Goal: Navigation & Orientation: Find specific page/section

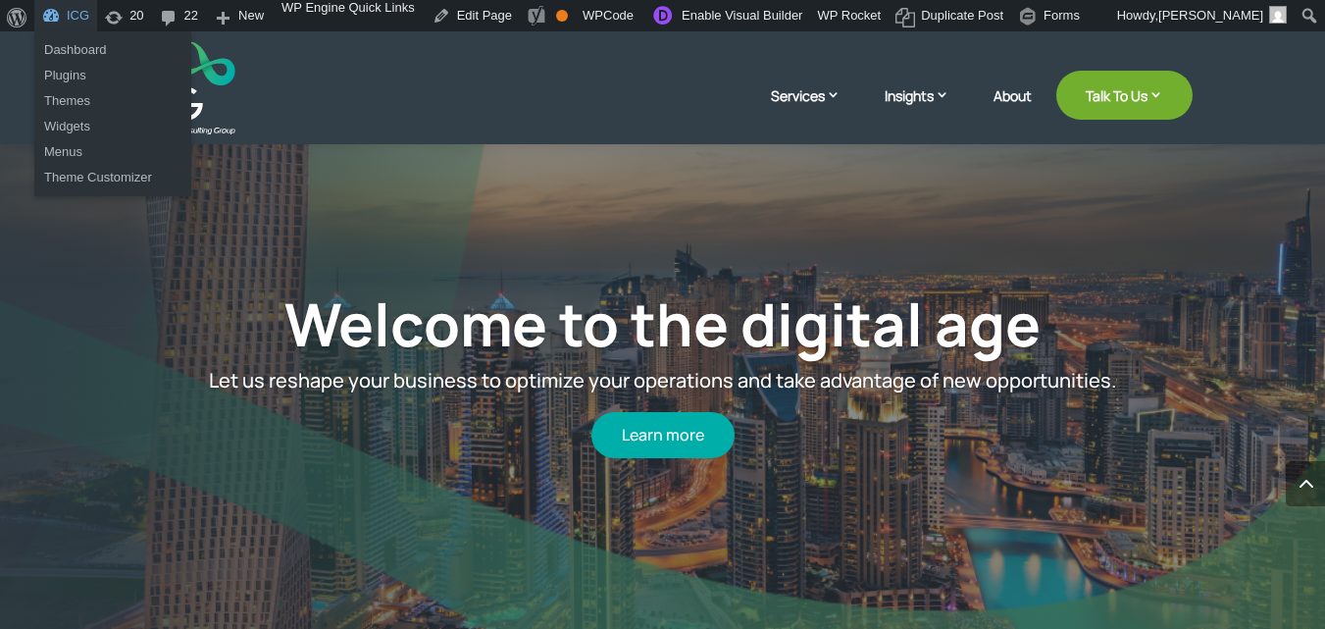
scroll to position [5367, 0]
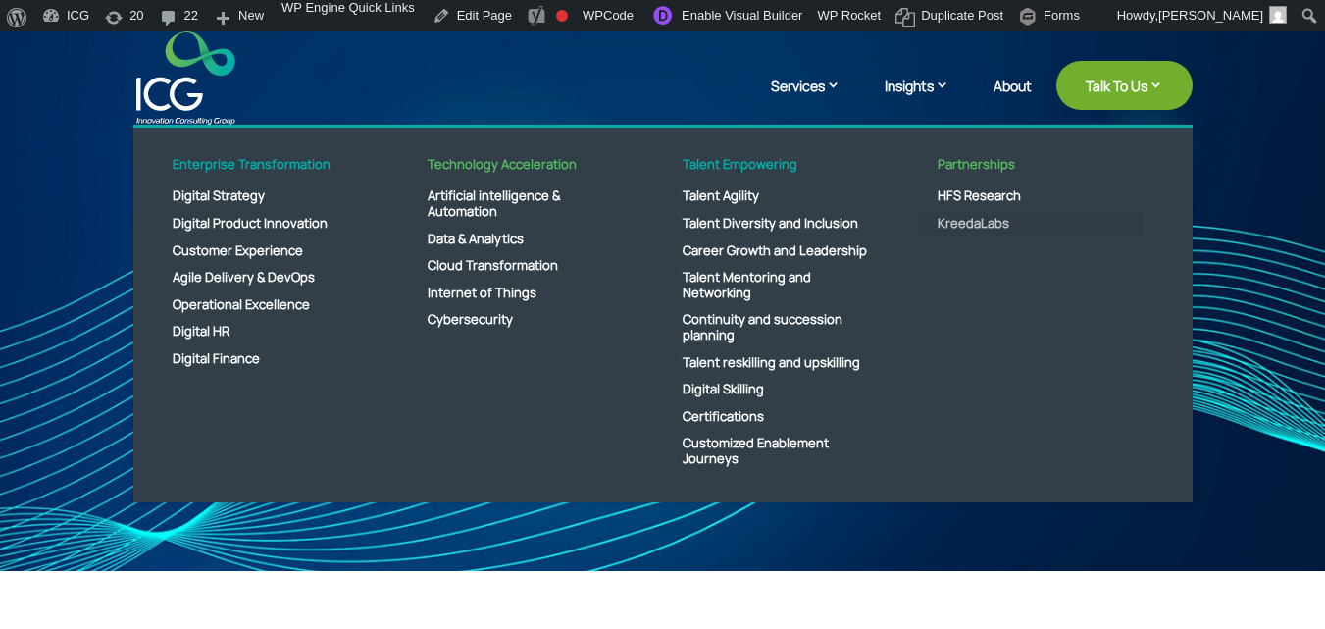
click at [979, 225] on link "KreedaLabs" at bounding box center [1031, 223] width 226 height 27
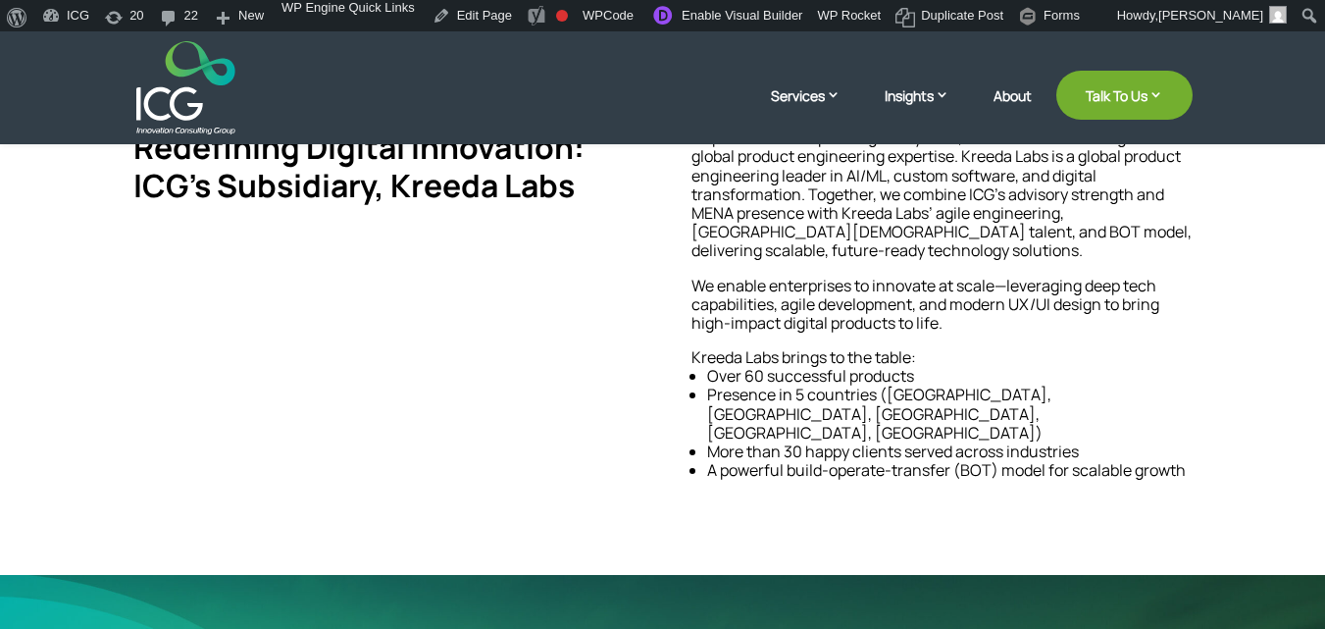
scroll to position [529, 0]
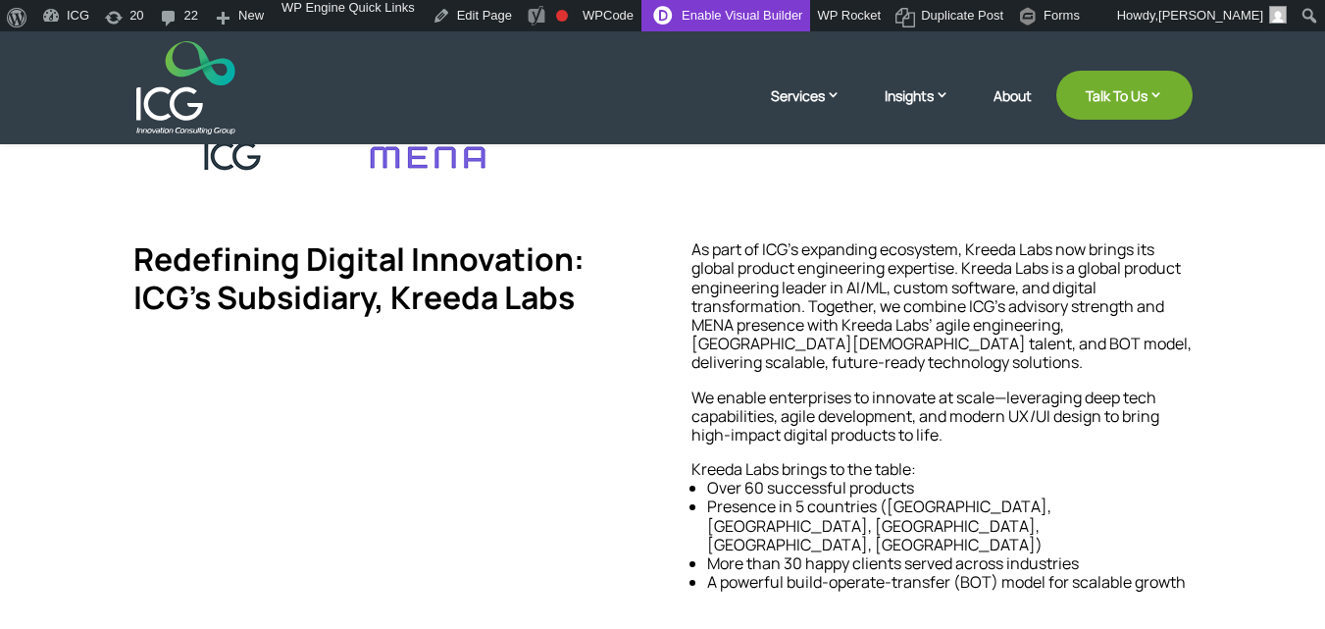
click at [740, 21] on link "Enable Visual Builder" at bounding box center [726, 15] width 169 height 31
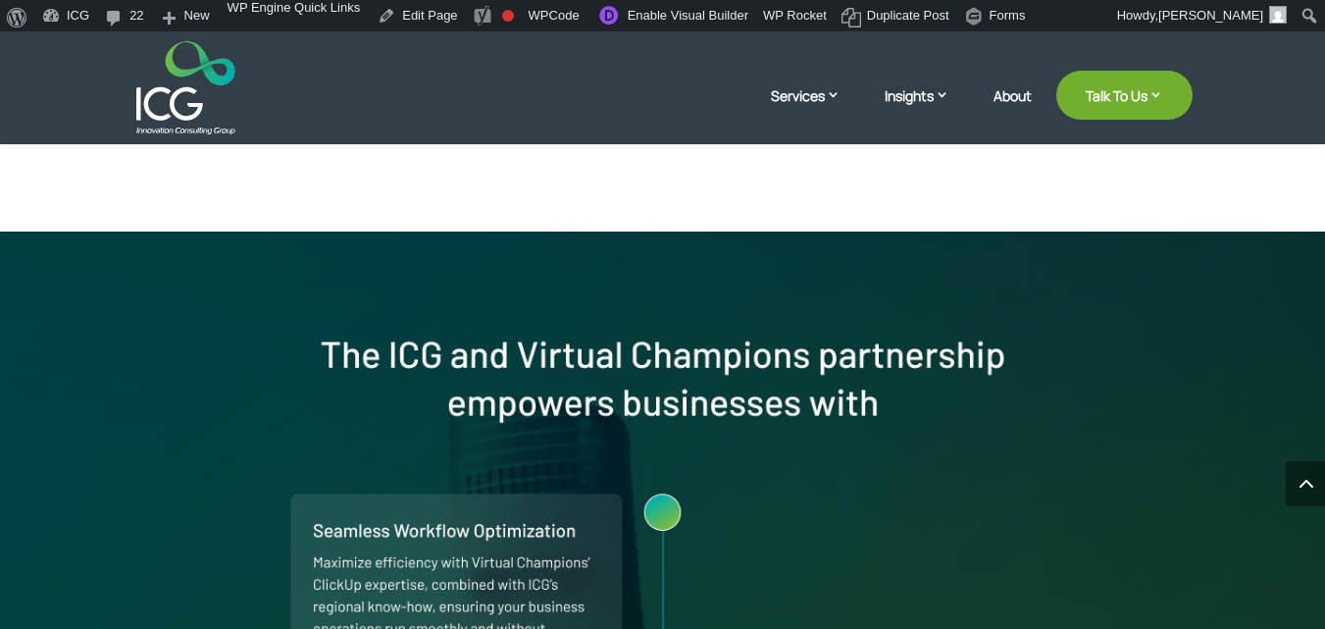
scroll to position [1086, 0]
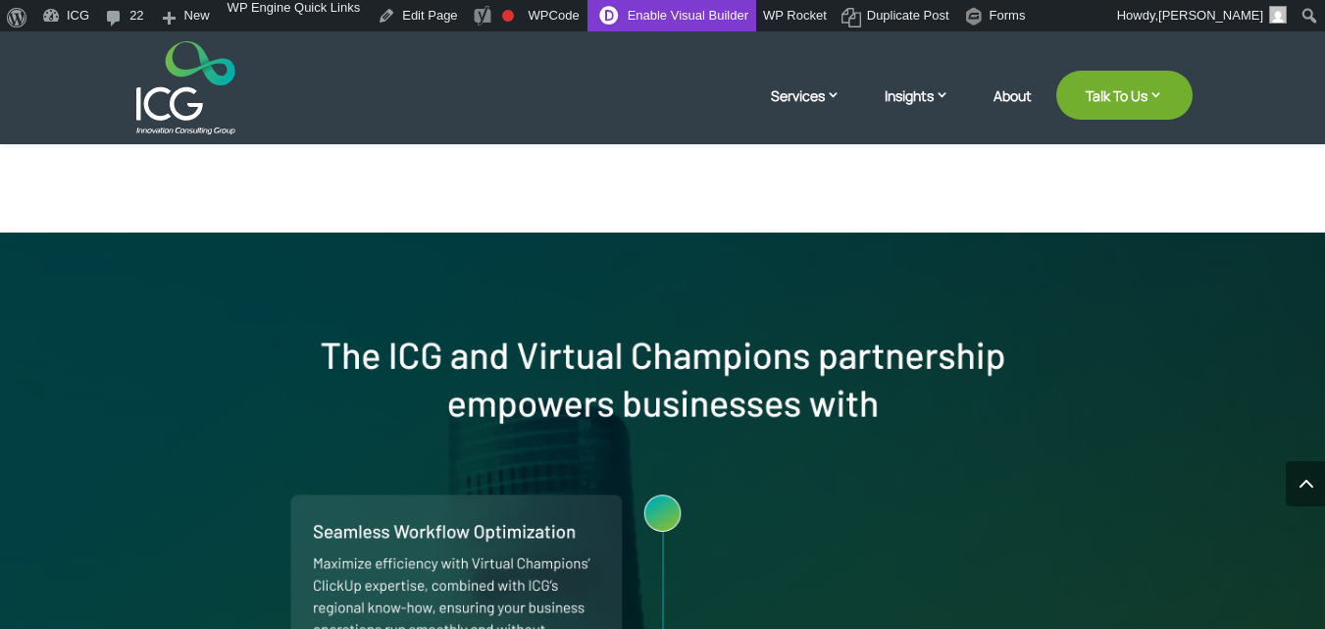
click at [672, 15] on link "Enable Visual Builder" at bounding box center [672, 15] width 169 height 31
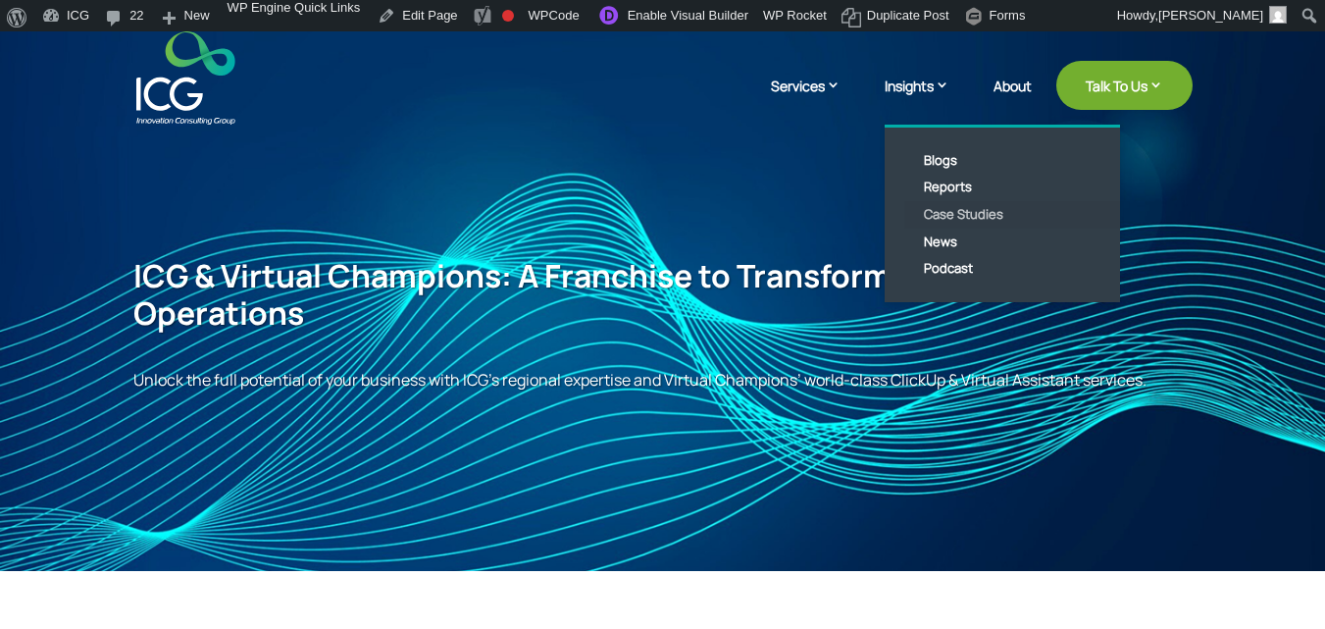
click at [934, 206] on link "Case Studies" at bounding box center [1018, 214] width 226 height 27
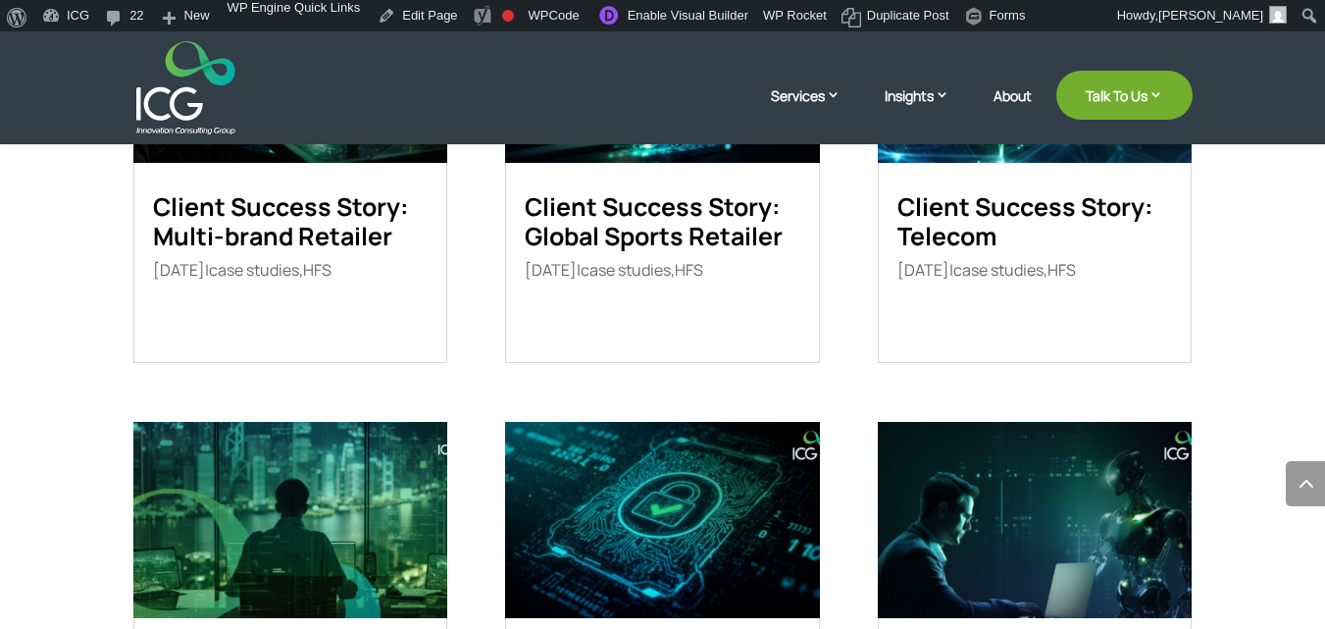
scroll to position [1067, 0]
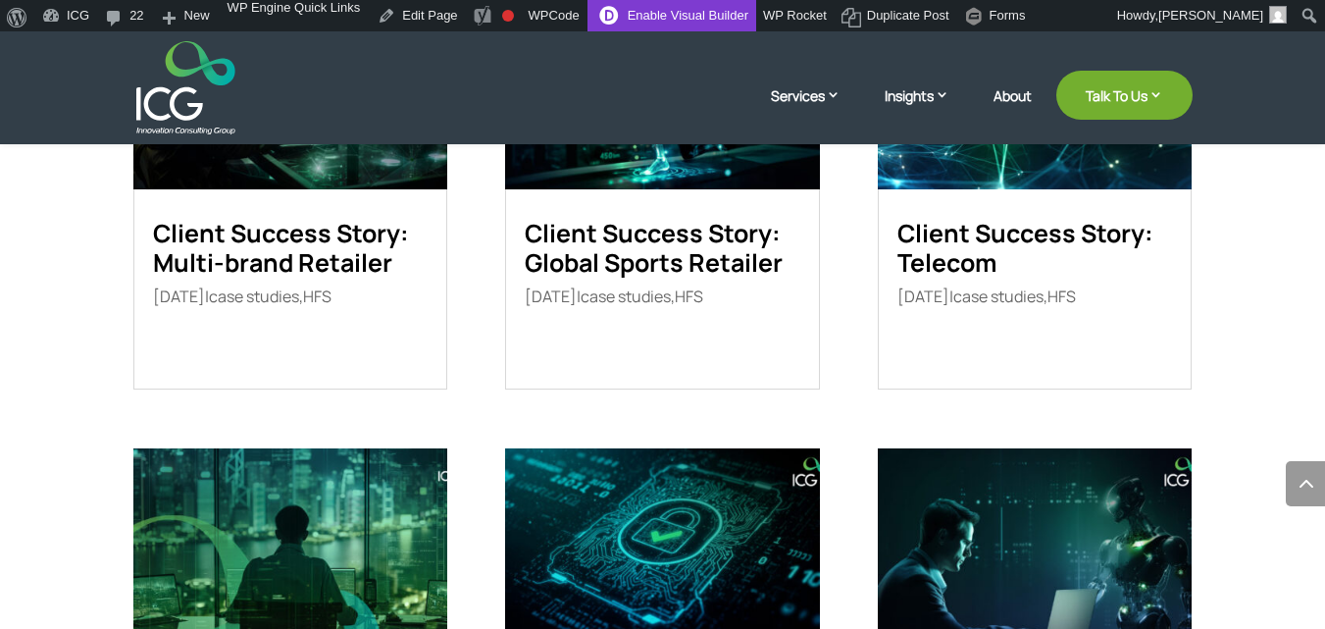
click at [663, 23] on link "Enable Visual Builder" at bounding box center [672, 15] width 169 height 31
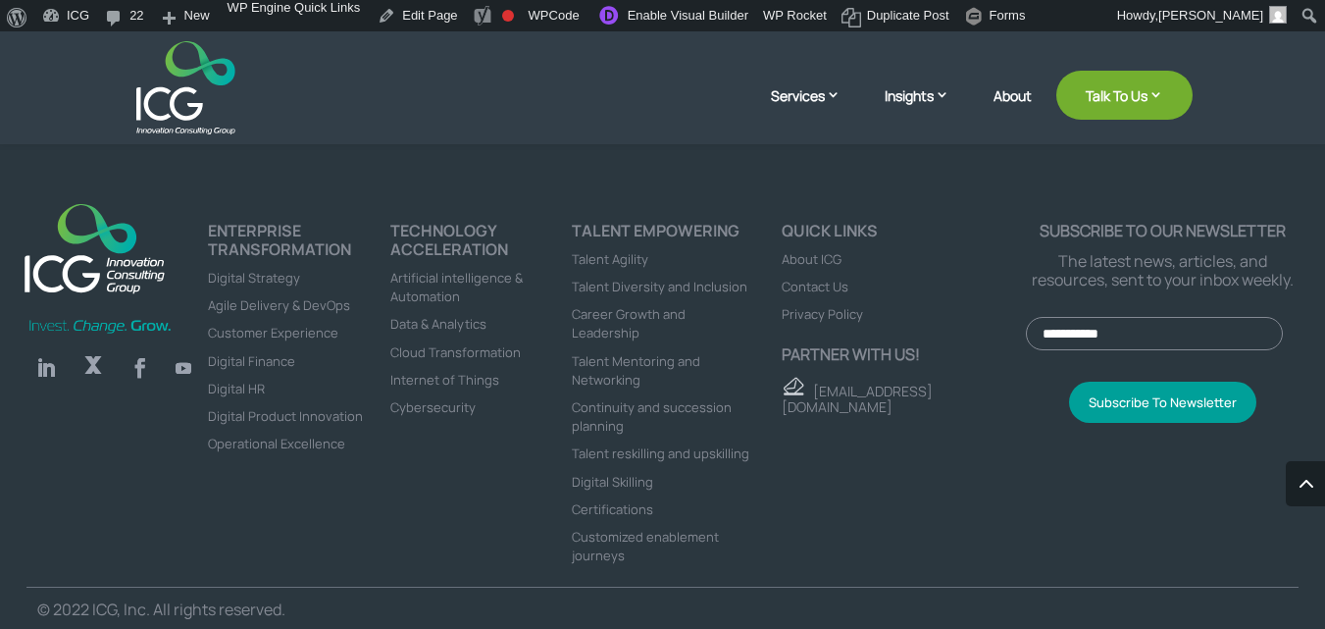
scroll to position [1136, 0]
